Goal: Entertainment & Leisure: Consume media (video, audio)

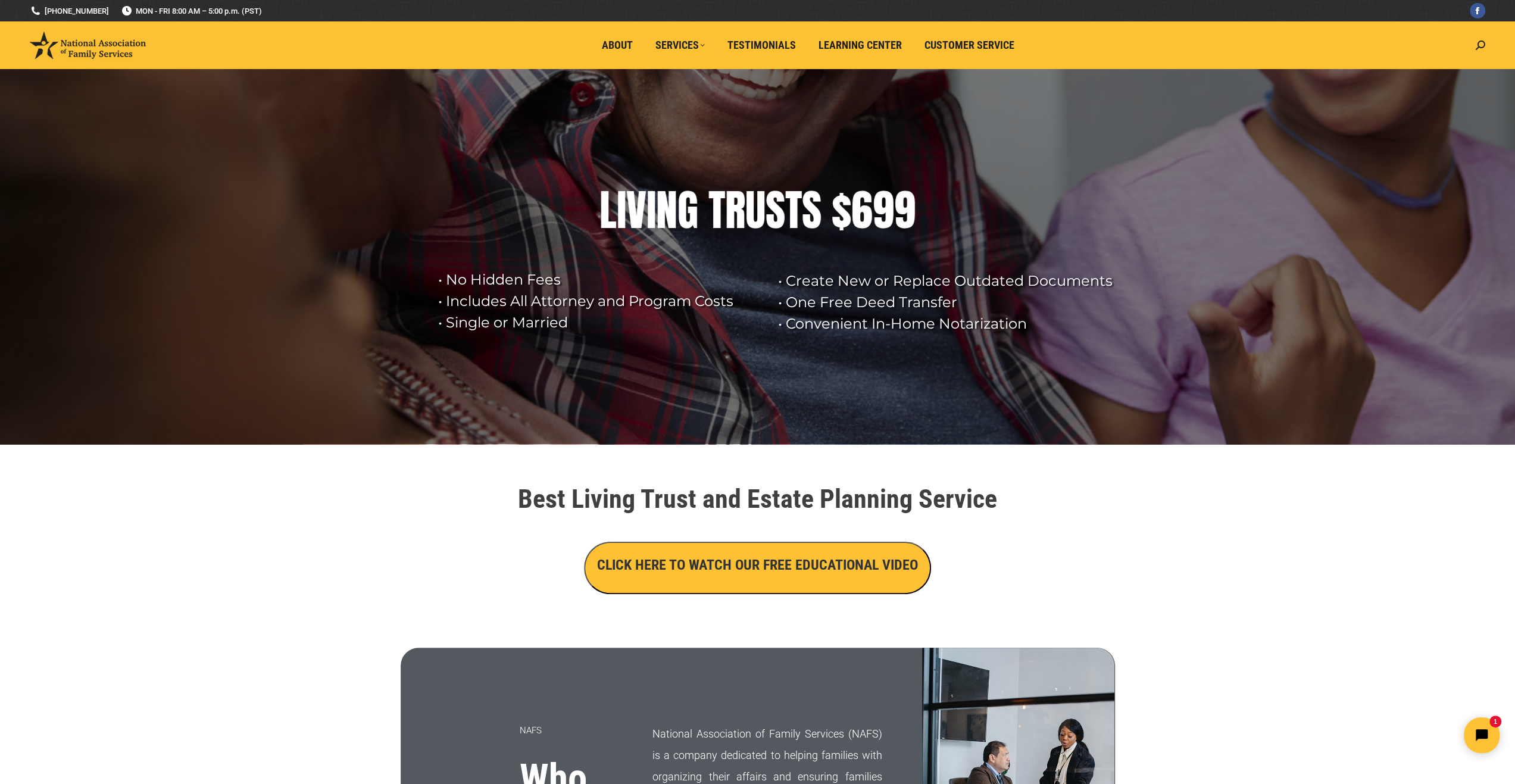
click at [699, 577] on button "CLICK HERE TO WATCH OUR FREE EDUCATIONAL VIDEO" at bounding box center [758, 567] width 347 height 52
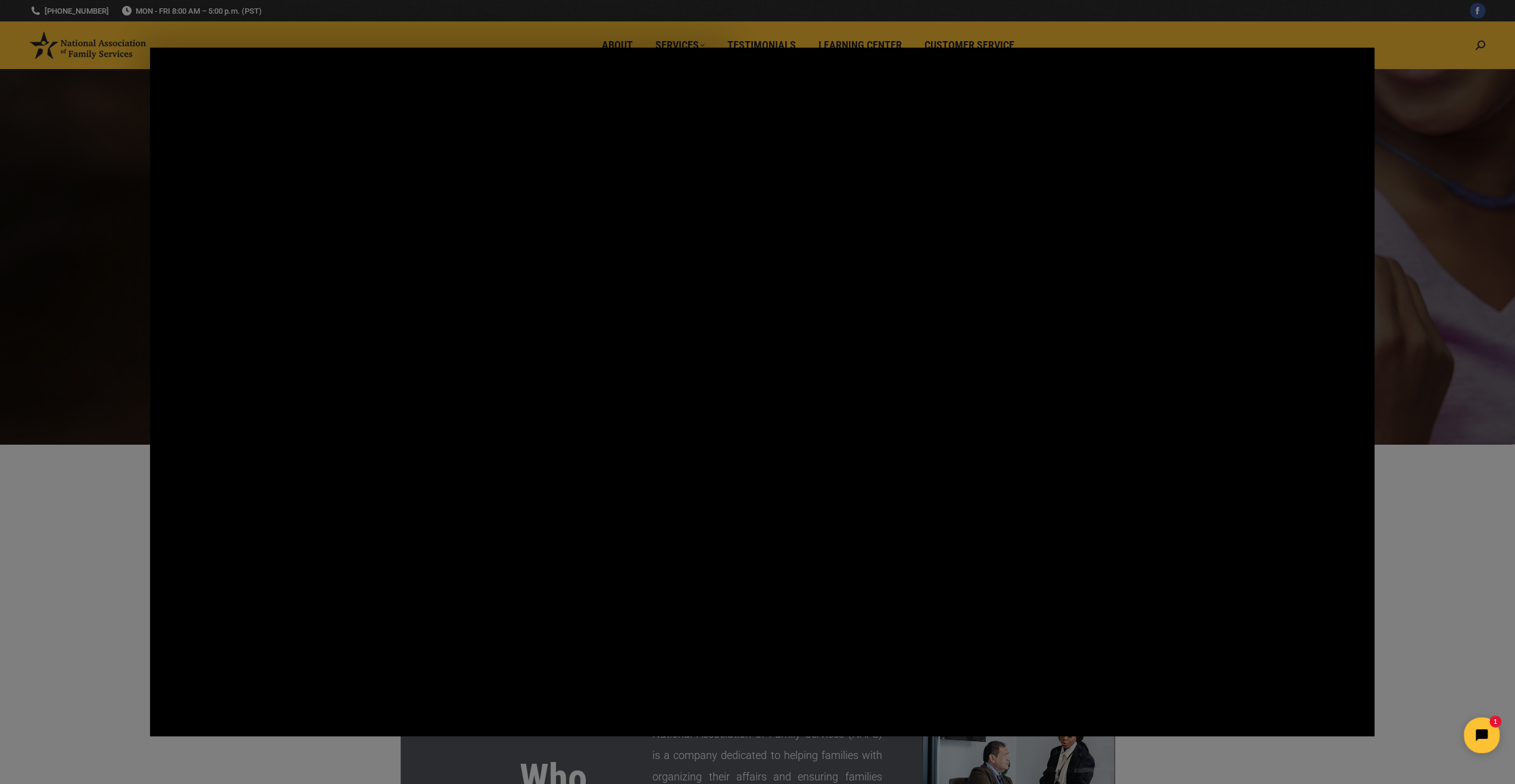
click at [150, 48] on button "Play Video: Main Video - Full Webinar (Emma) Landon V1.4" at bounding box center [150, 48] width 1 height 1
click at [150, 48] on button "Pause: Main Video - Full Webinar (Emma) Landon V1.4" at bounding box center [150, 48] width 1 height 1
click at [150, 48] on button "Play Video: Main Video - Full Webinar (Emma) Landon V1.4" at bounding box center [150, 48] width 1 height 1
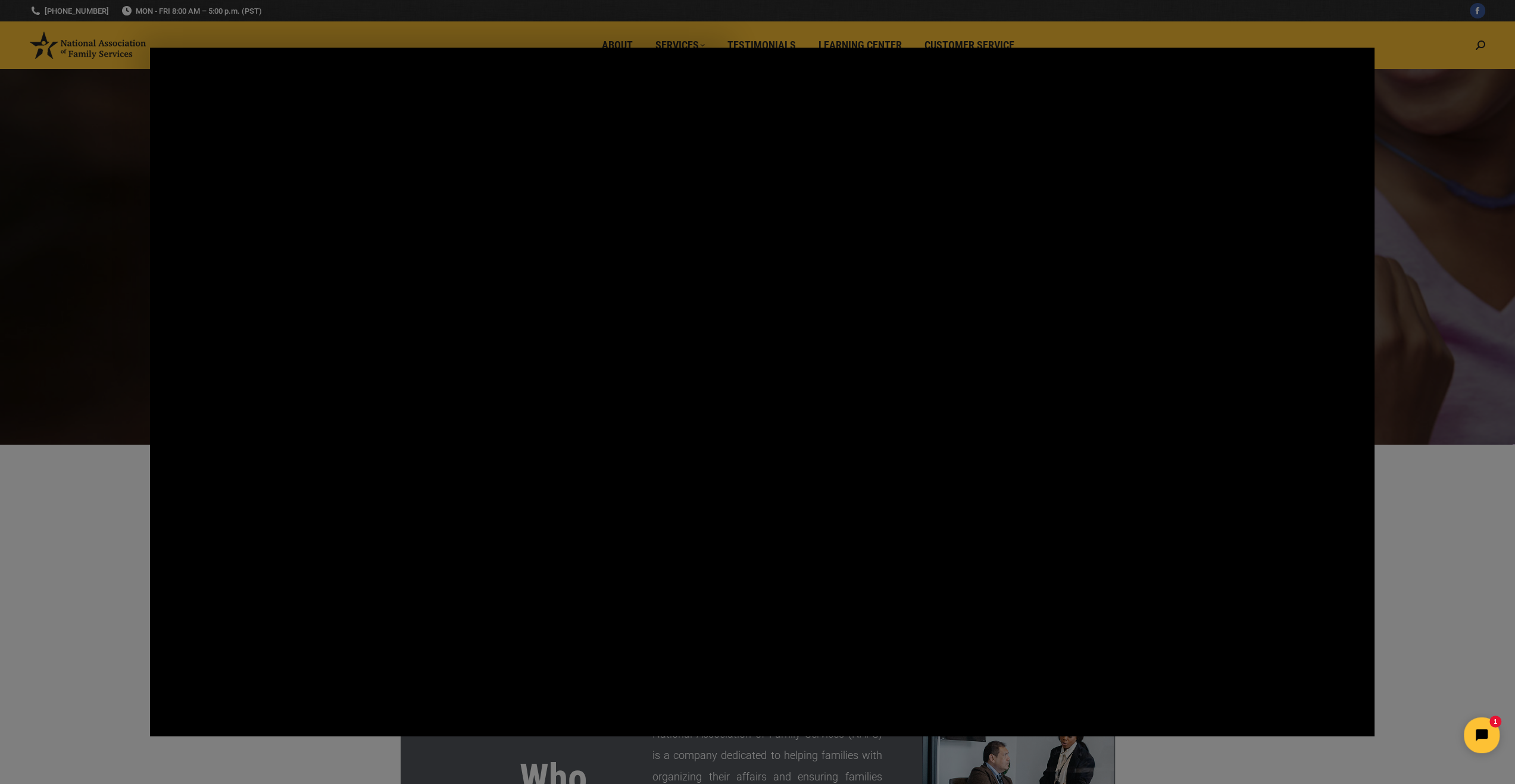
click at [150, 48] on button "Pause: Main Video - Full Webinar (Emma) Landon V1.4" at bounding box center [150, 48] width 1 height 1
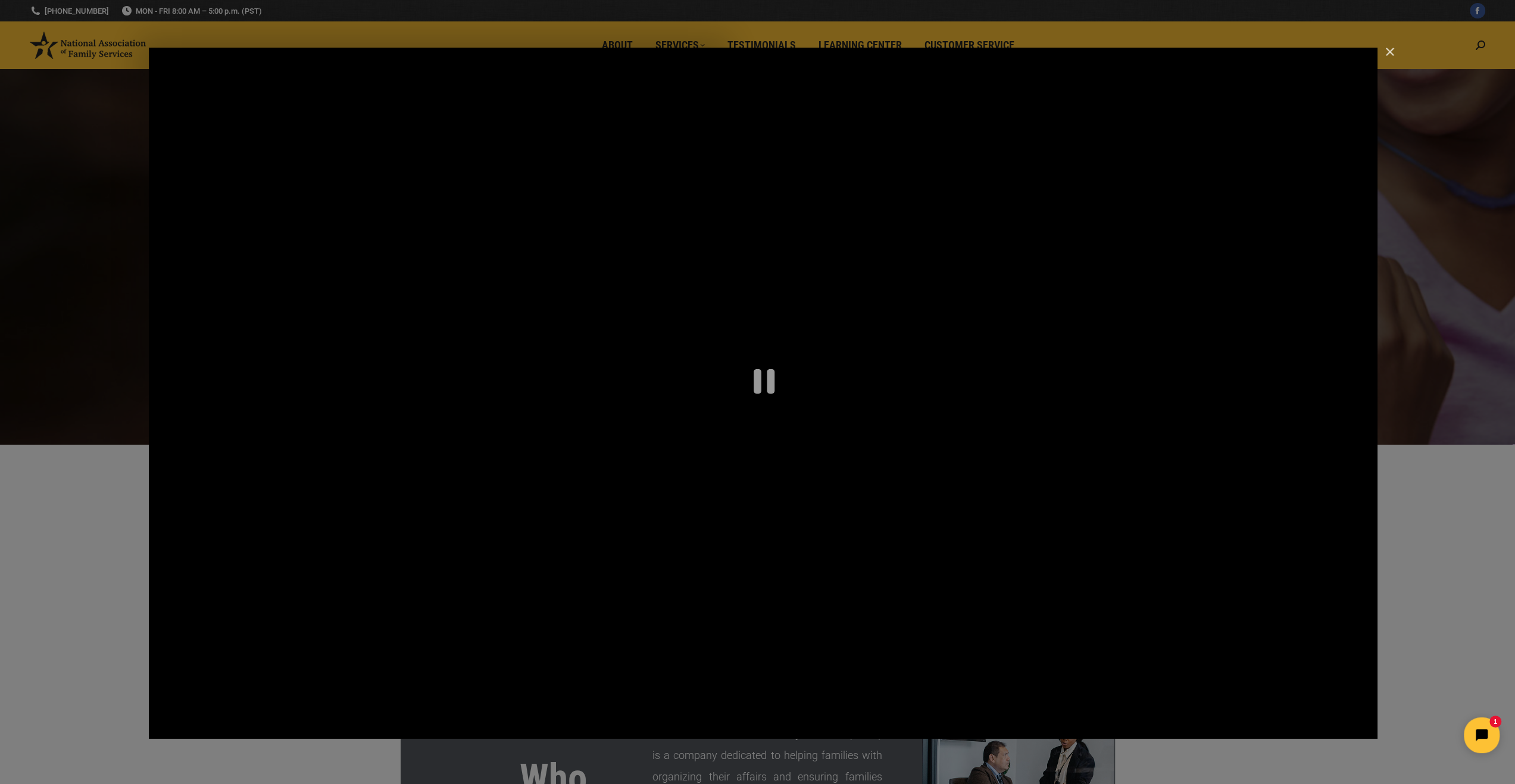
click at [148, 48] on button "Play Video: Main Video - Full Webinar (Emma) Landon V1.4" at bounding box center [148, 48] width 1 height 1
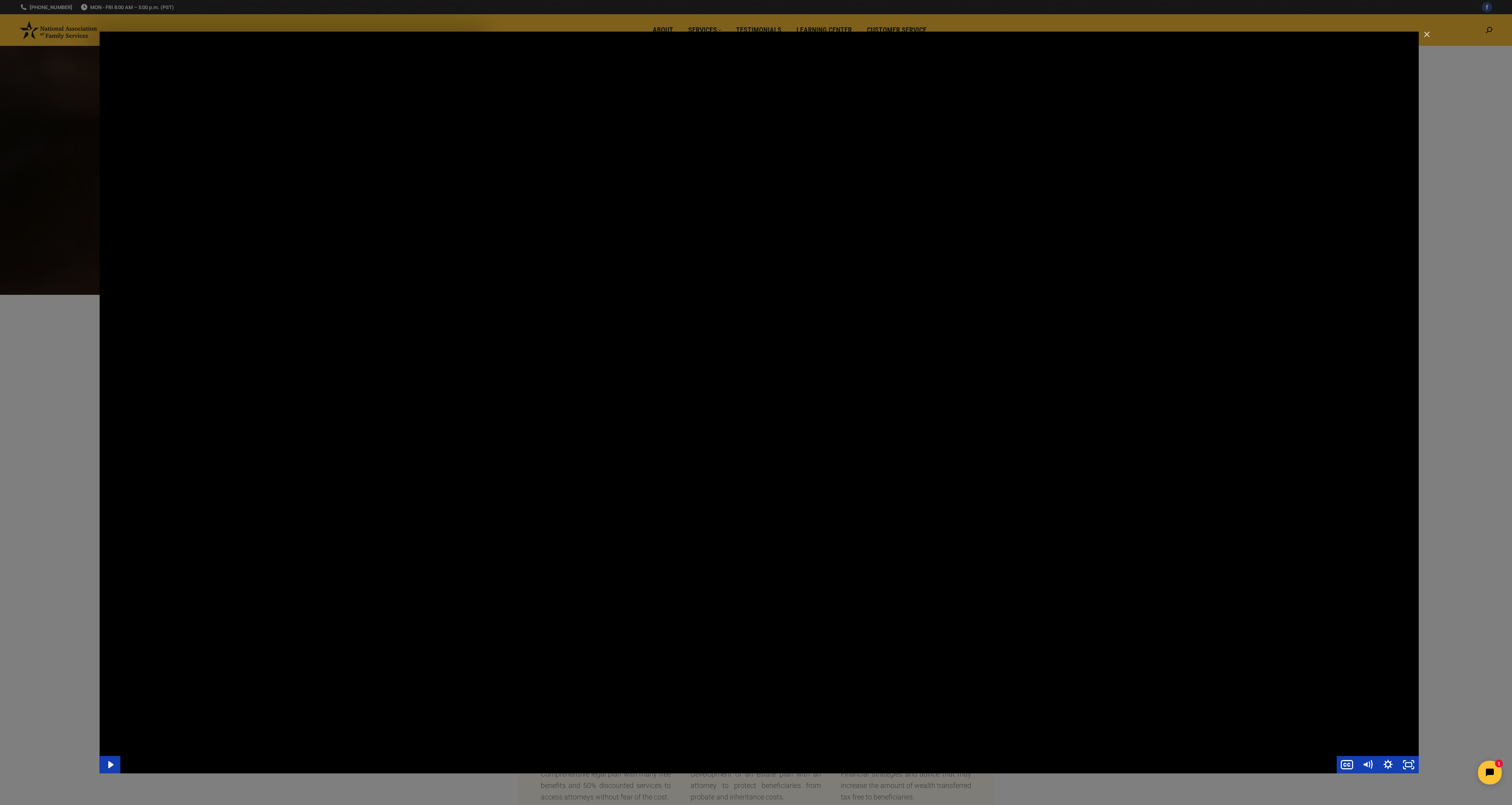
click at [100, 32] on button "Play Video: Main Video - Full Webinar (Emma) Landon V1.4" at bounding box center [100, 32] width 1 height 1
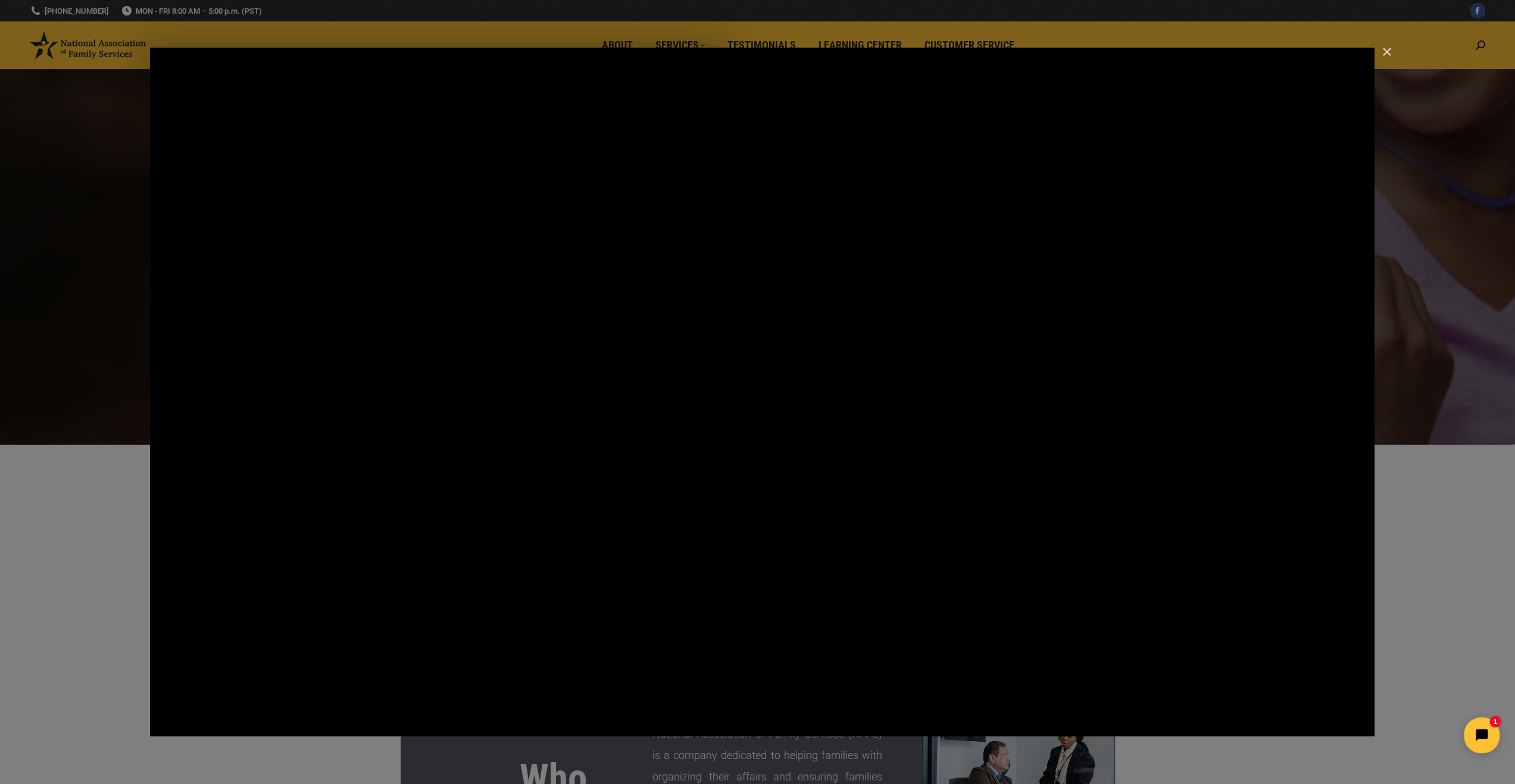
click at [1382, 47] on img "Close" at bounding box center [1382, 57] width 20 height 20
